Goal: Information Seeking & Learning: Learn about a topic

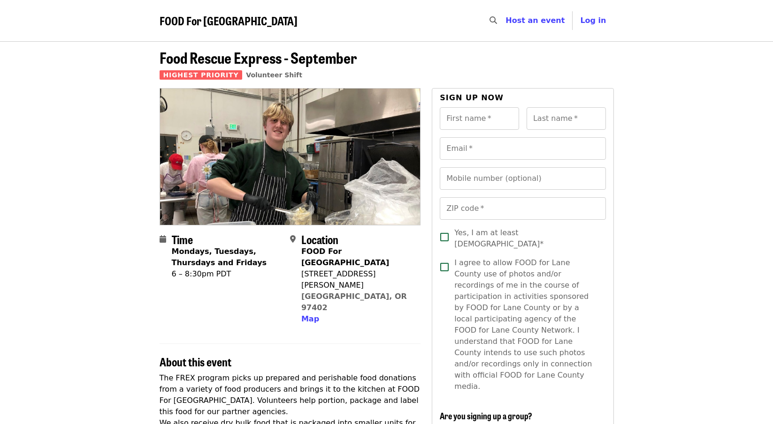
drag, startPoint x: 367, startPoint y: 274, endPoint x: 303, endPoint y: 254, distance: 67.2
click at [303, 254] on div "FOOD For [GEOGRAPHIC_DATA] [STREET_ADDRESS][PERSON_NAME] Map" at bounding box center [357, 285] width 112 height 79
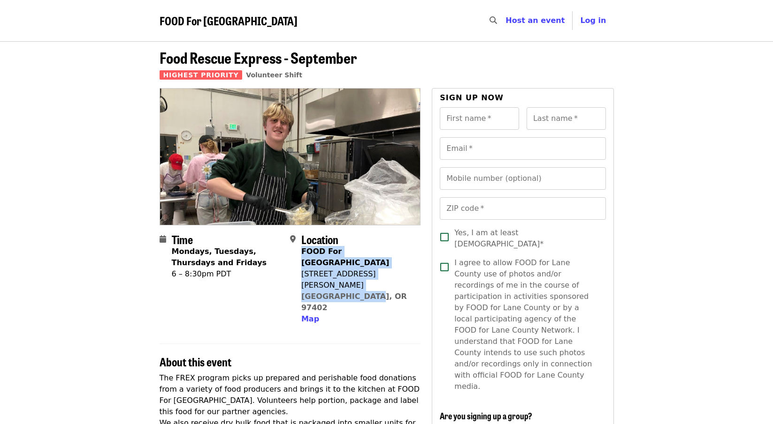
click at [375, 272] on div "FOOD For [GEOGRAPHIC_DATA] [STREET_ADDRESS][PERSON_NAME] Map" at bounding box center [357, 285] width 112 height 79
click at [370, 276] on div "FOOD For [GEOGRAPHIC_DATA] [STREET_ADDRESS][PERSON_NAME] Map" at bounding box center [357, 285] width 112 height 79
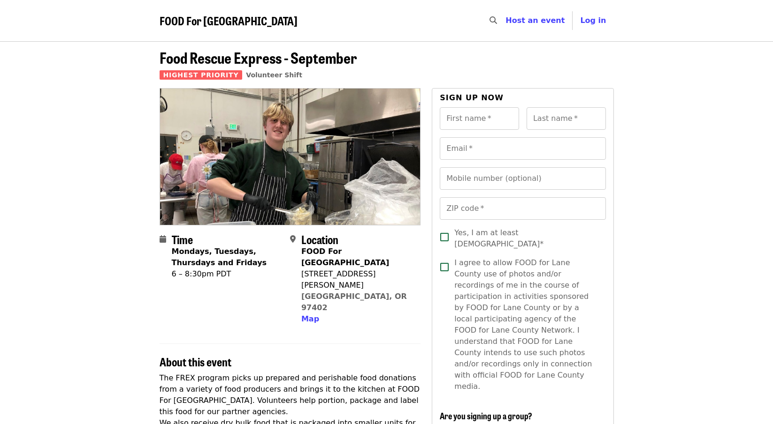
drag, startPoint x: 369, startPoint y: 277, endPoint x: 302, endPoint y: 266, distance: 68.3
click at [302, 266] on div "FOOD For Lane County 770 Bailey Hill Rd Eugene, OR 97402 Map" at bounding box center [357, 285] width 112 height 79
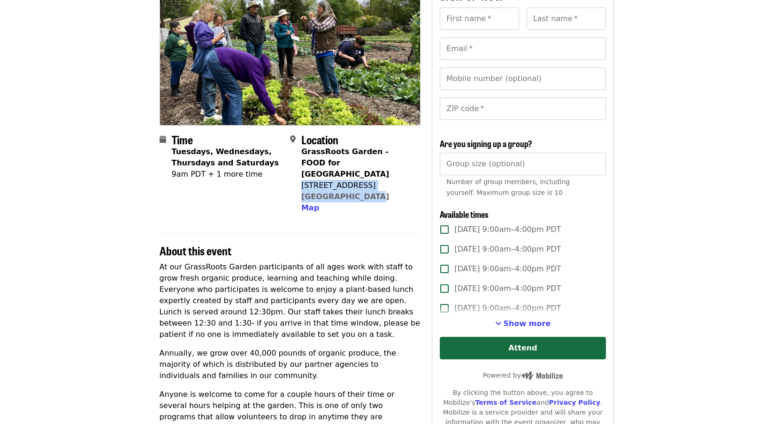
scroll to position [100, 0]
drag, startPoint x: 324, startPoint y: 256, endPoint x: 345, endPoint y: 337, distance: 84.0
click at [345, 343] on div "At our GrassRoots Garden participants of all ages work with staff to grow fresh…" at bounding box center [289, 427] width 261 height 330
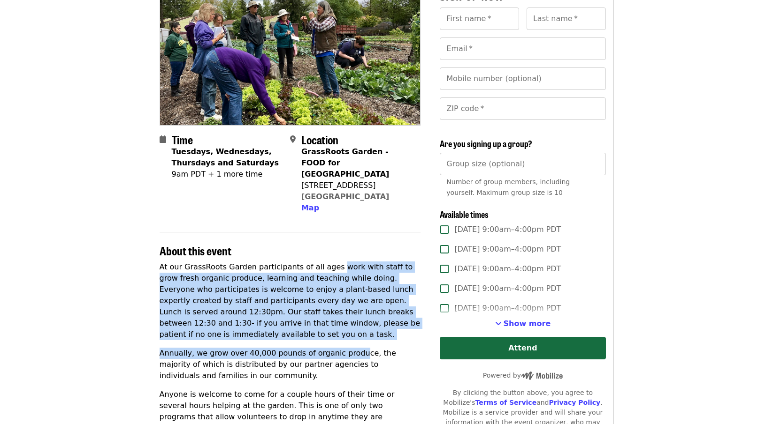
click at [339, 356] on p "Annually, we grow over 40,000 pounds of organic produce, the majority of which …" at bounding box center [289, 365] width 261 height 34
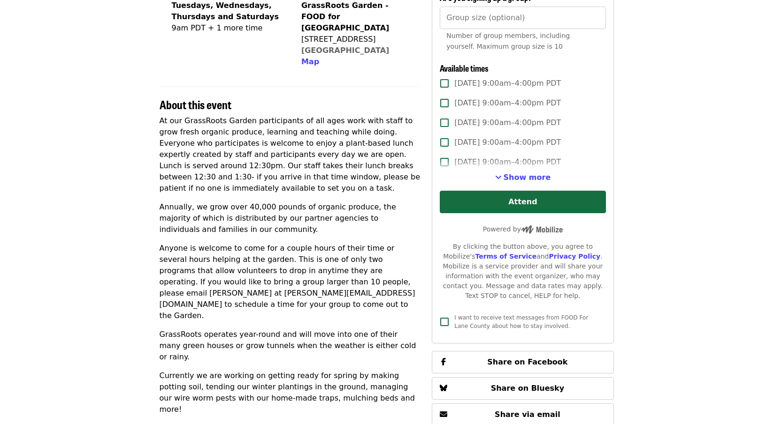
scroll to position [0, 0]
drag, startPoint x: 160, startPoint y: 353, endPoint x: 343, endPoint y: 381, distance: 185.5
click at [343, 381] on p "Currently we are working on getting ready for spring by making potting soil, te…" at bounding box center [289, 393] width 261 height 45
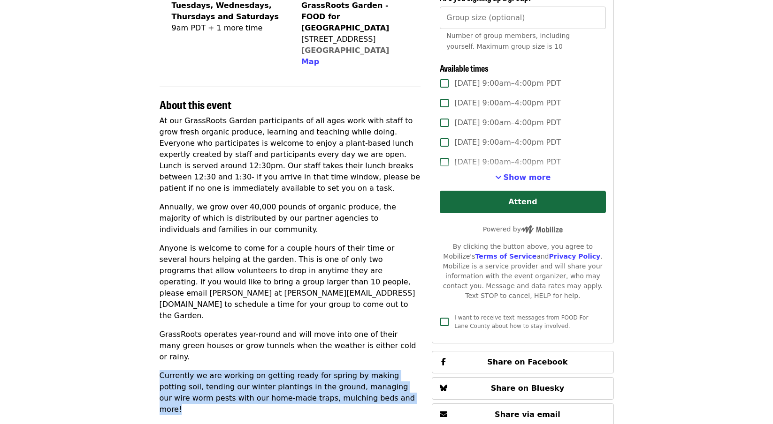
copy p "Currently we are working on getting ready for spring by making potting soil, te…"
click at [242, 121] on p "At our GrassRoots Garden participants of all ages work with staff to grow fresh…" at bounding box center [289, 154] width 261 height 79
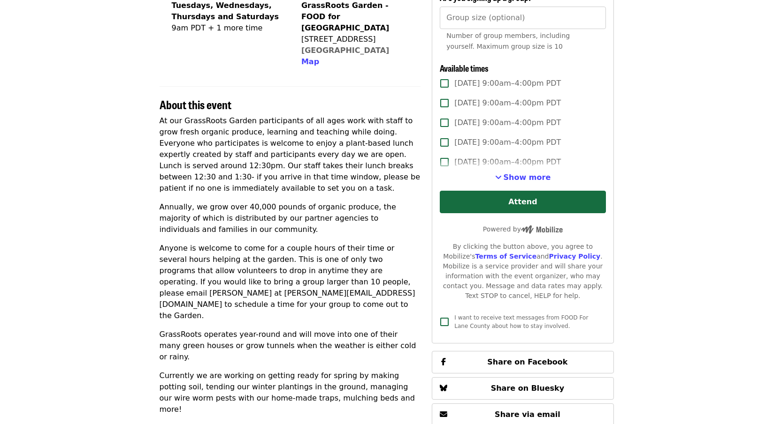
drag, startPoint x: 247, startPoint y: 110, endPoint x: 333, endPoint y: 123, distance: 86.8
click at [333, 123] on p "At our GrassRoots Garden participants of all ages work with staff to grow fresh…" at bounding box center [289, 154] width 261 height 79
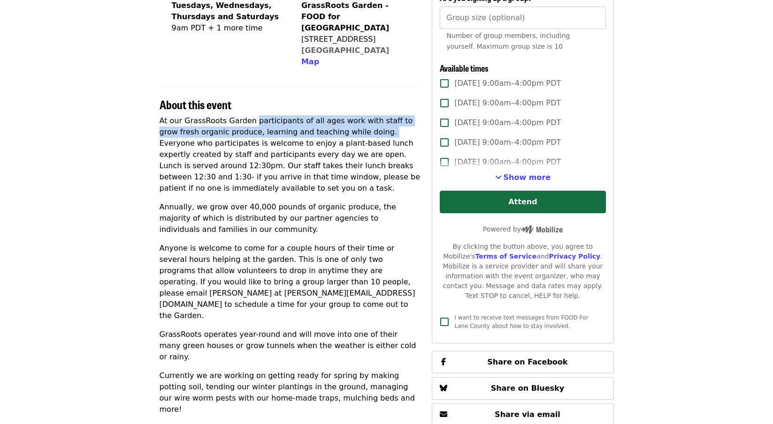
copy p "participants of all ages work with staff to grow fresh organic produce, learnin…"
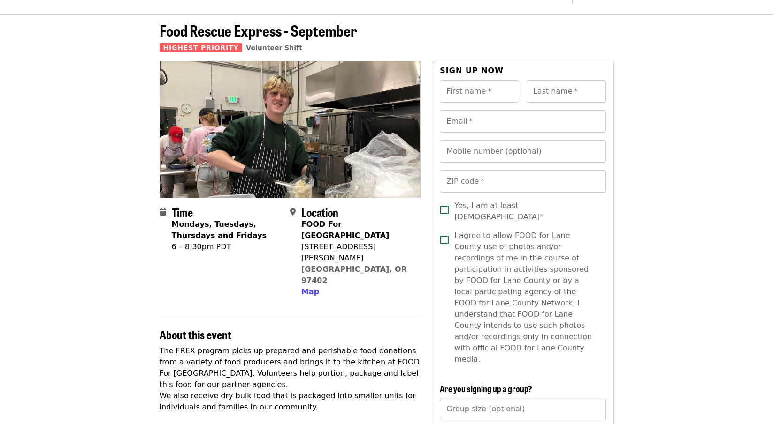
scroll to position [99, 0]
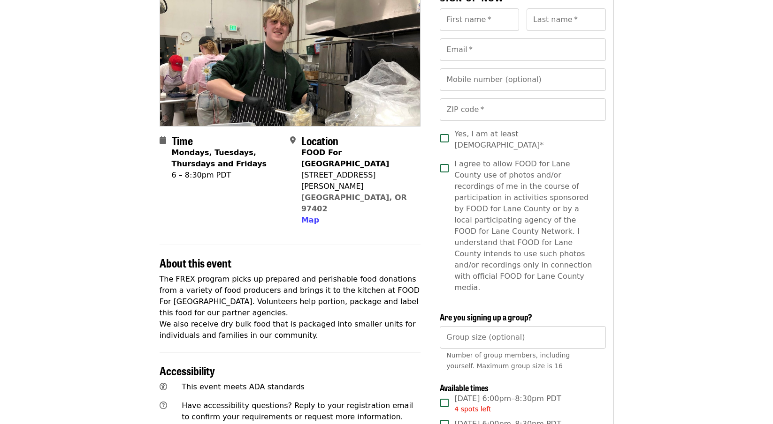
drag, startPoint x: 160, startPoint y: 246, endPoint x: 181, endPoint y: 252, distance: 22.1
click at [181, 274] on p "The FREX program picks up prepared and perishable food donations from a variety…" at bounding box center [289, 308] width 261 height 68
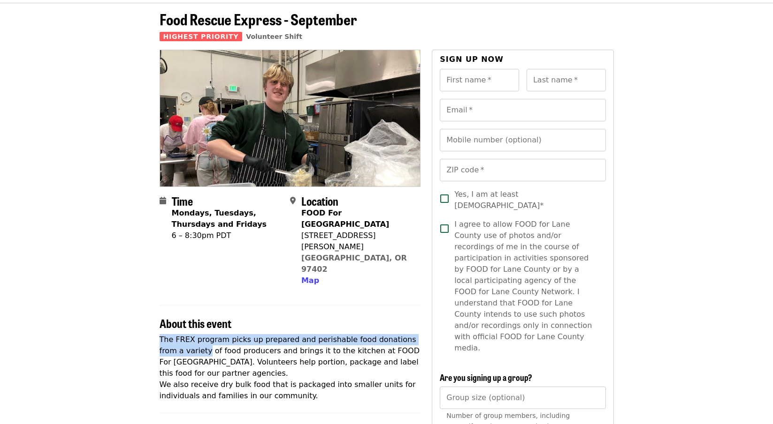
scroll to position [49, 0]
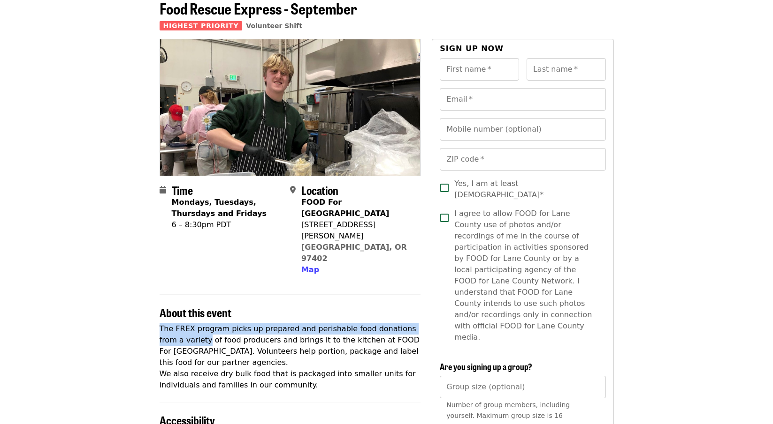
click at [220, 324] on p "The FREX program picks up prepared and perishable food donations from a variety…" at bounding box center [289, 358] width 261 height 68
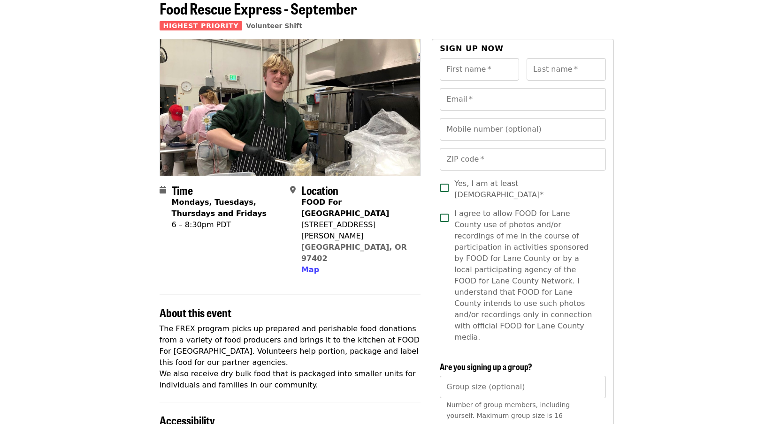
drag, startPoint x: 161, startPoint y: 295, endPoint x: 322, endPoint y: 355, distance: 171.6
click at [322, 355] on p "The FREX program picks up prepared and perishable food donations from a variety…" at bounding box center [289, 358] width 261 height 68
copy p "The FREX program picks up prepared and perishable food donations from a variety…"
click at [217, 329] on p "The FREX program picks up prepared and perishable food donations from a variety…" at bounding box center [289, 358] width 261 height 68
drag, startPoint x: 208, startPoint y: 329, endPoint x: 189, endPoint y: 326, distance: 19.0
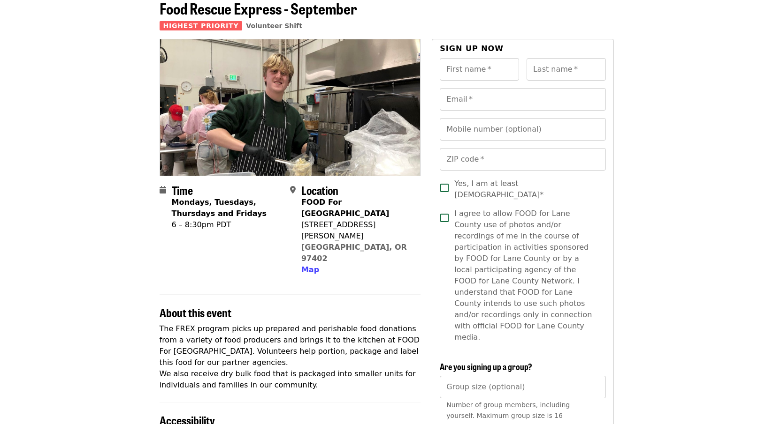
click at [192, 328] on p "The FREX program picks up prepared and perishable food donations from a variety…" at bounding box center [289, 358] width 261 height 68
drag, startPoint x: 303, startPoint y: 356, endPoint x: 163, endPoint y: 304, distance: 149.9
click at [162, 324] on p "The FREX program picks up prepared and perishable food donations from a variety…" at bounding box center [289, 358] width 261 height 68
click at [204, 326] on p "The FREX program picks up prepared and perishable food donations from a variety…" at bounding box center [289, 358] width 261 height 68
drag, startPoint x: 178, startPoint y: 326, endPoint x: 157, endPoint y: 303, distance: 31.6
